Goal: Task Accomplishment & Management: Manage account settings

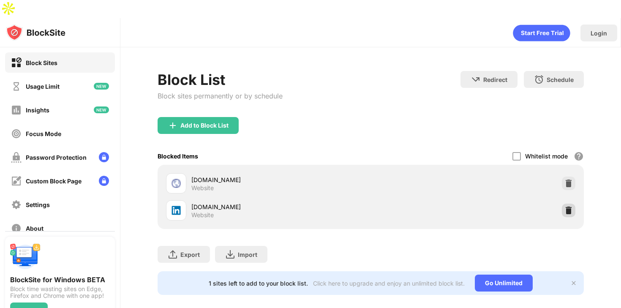
click at [566, 206] on img at bounding box center [568, 210] width 8 height 8
